Goal: Task Accomplishment & Management: Use online tool/utility

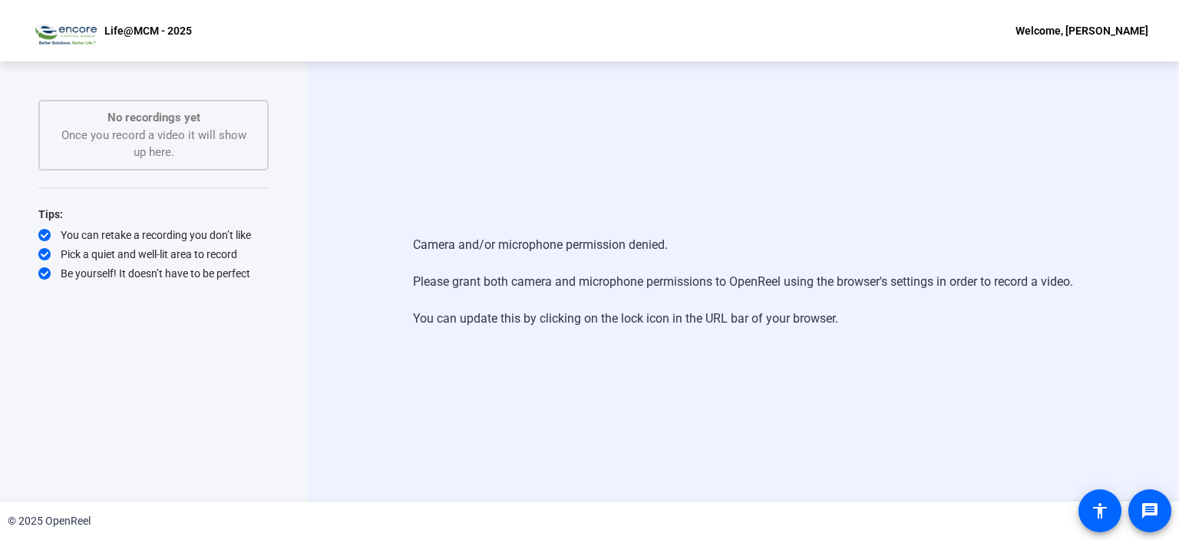
click at [490, 246] on div "Camera and/or microphone permission denied. Please grant both camera and microp…" at bounding box center [743, 281] width 660 height 123
click at [551, 308] on div "Camera and/or microphone permission denied. Please grant both camera and microp…" at bounding box center [743, 281] width 660 height 123
click at [792, 199] on div "Camera and/or microphone permission denied. Please grant both camera and microp…" at bounding box center [743, 281] width 872 height 440
click at [1071, 26] on div "Welcome, [PERSON_NAME]" at bounding box center [1082, 30] width 133 height 18
click at [167, 128] on div at bounding box center [589, 270] width 1179 height 540
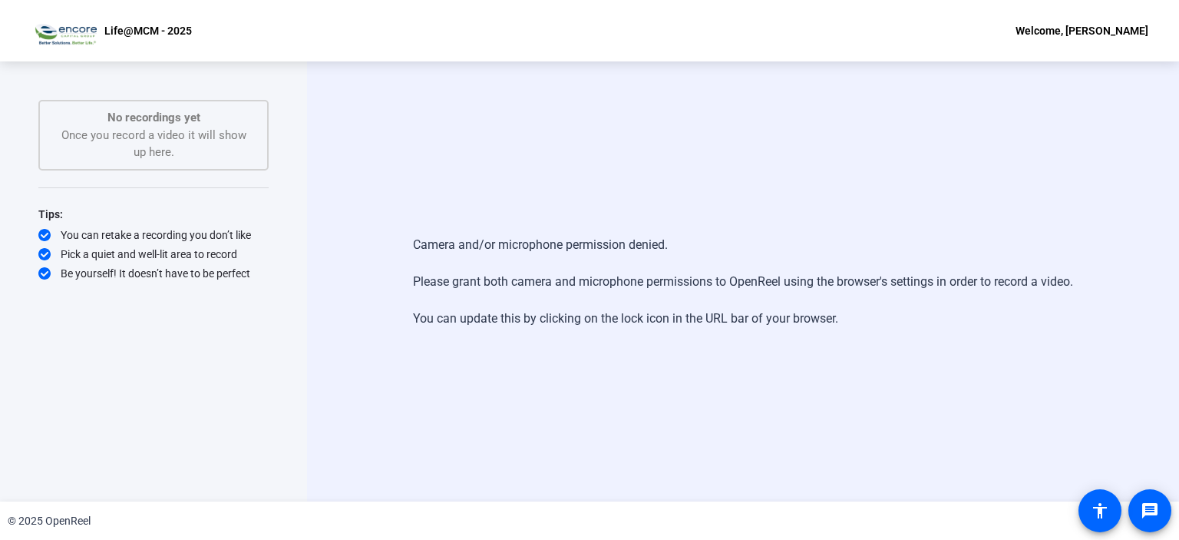
click at [165, 35] on p "Life@MCM - 2025" at bounding box center [148, 30] width 88 height 18
